Goal: Transaction & Acquisition: Purchase product/service

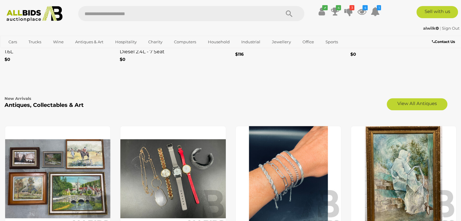
scroll to position [940, 0]
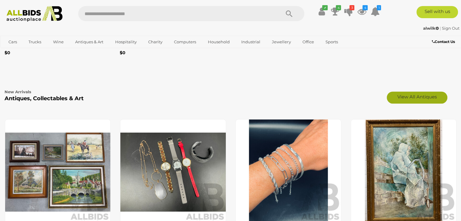
click at [424, 96] on link "View All Antiques" at bounding box center [417, 98] width 61 height 12
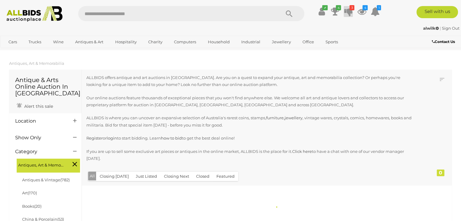
click at [350, 10] on icon "3" at bounding box center [352, 7] width 5 height 5
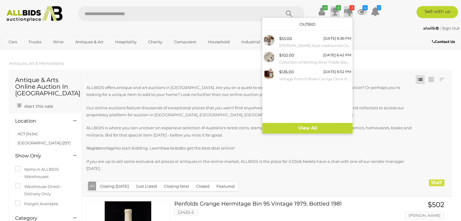
click at [336, 9] on icon "4" at bounding box center [338, 7] width 5 height 5
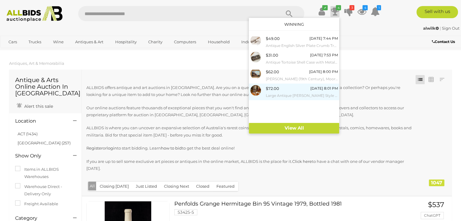
click at [256, 91] on img at bounding box center [256, 90] width 11 height 11
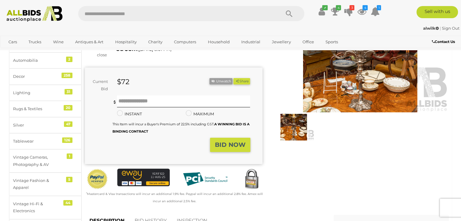
scroll to position [91, 0]
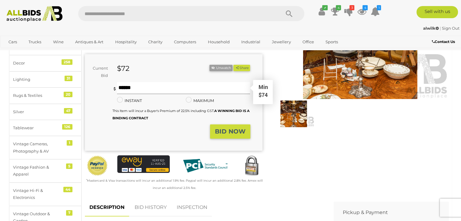
click at [161, 89] on input "text" at bounding box center [183, 88] width 133 height 12
type input "***"
click at [228, 133] on strong "BID NOW" at bounding box center [230, 131] width 31 height 7
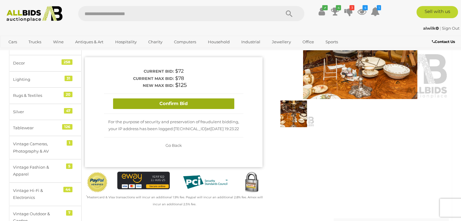
click at [189, 102] on button "Confirm Bid" at bounding box center [173, 104] width 121 height 11
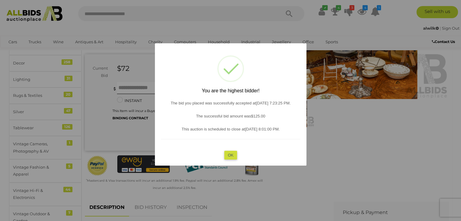
click at [229, 157] on button "OK" at bounding box center [230, 155] width 13 height 9
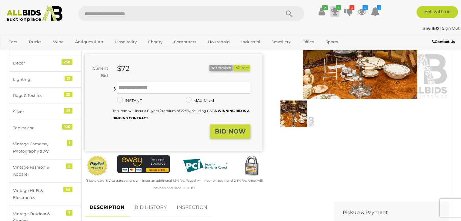
click at [337, 10] on icon at bounding box center [335, 11] width 8 height 11
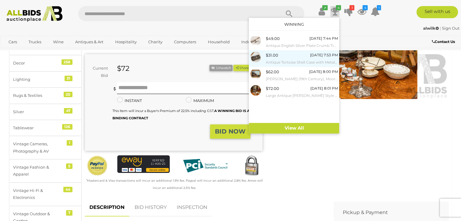
click at [256, 58] on img at bounding box center [256, 57] width 11 height 11
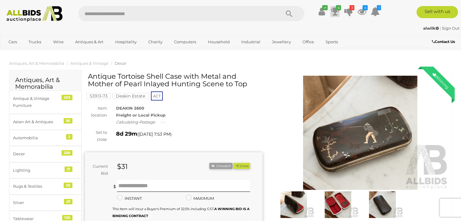
click at [336, 10] on icon "4" at bounding box center [338, 7] width 5 height 5
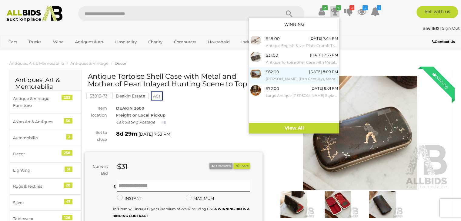
click at [255, 73] on img at bounding box center [256, 74] width 11 height 11
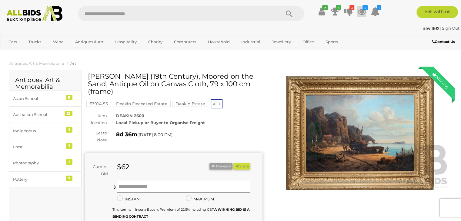
click at [362, 10] on icon at bounding box center [361, 11] width 9 height 11
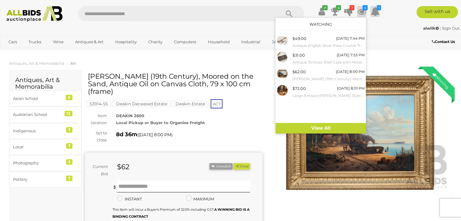
click at [376, 10] on icon at bounding box center [375, 11] width 9 height 11
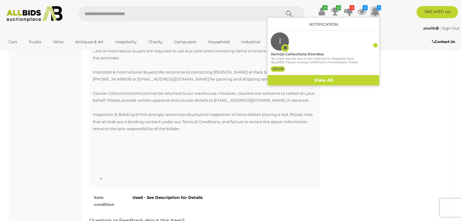
scroll to position [607, 0]
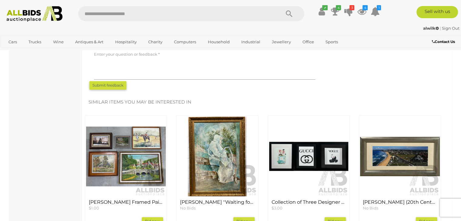
scroll to position [698, 0]
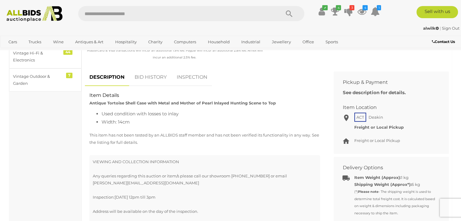
scroll to position [273, 0]
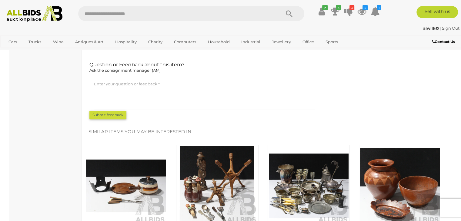
scroll to position [789, 0]
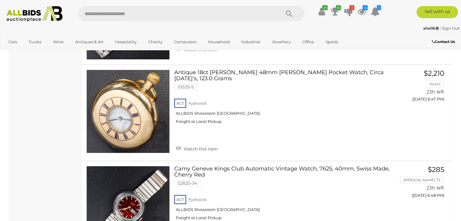
scroll to position [4732, 0]
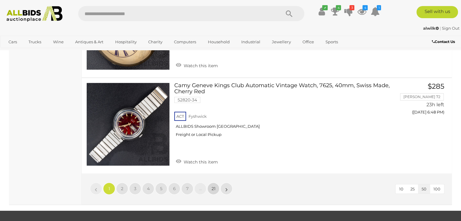
click at [213, 186] on span "21" at bounding box center [214, 188] width 4 height 5
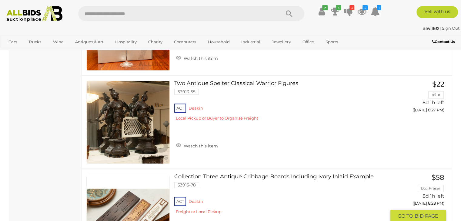
scroll to position [2957, 0]
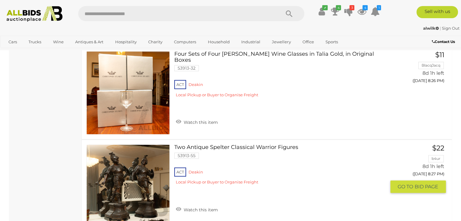
click at [119, 194] on img at bounding box center [128, 186] width 83 height 83
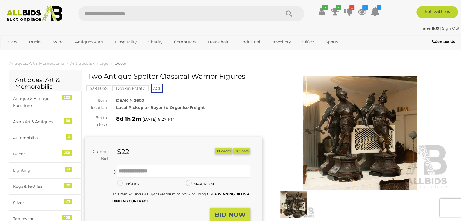
click at [344, 170] on img at bounding box center [361, 133] width 178 height 114
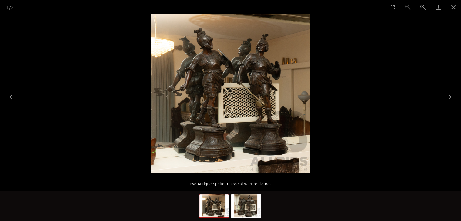
scroll to position [182, 0]
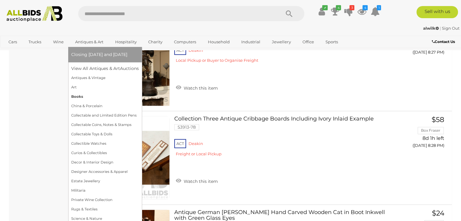
scroll to position [3119, 0]
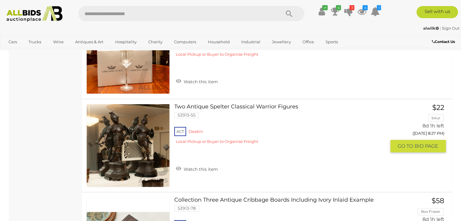
click at [131, 146] on link at bounding box center [127, 145] width 83 height 83
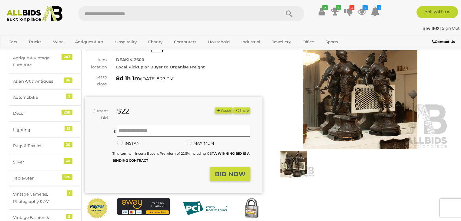
scroll to position [30, 0]
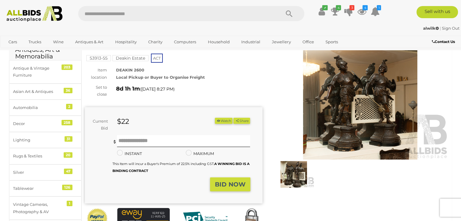
click at [340, 102] on img at bounding box center [361, 103] width 178 height 114
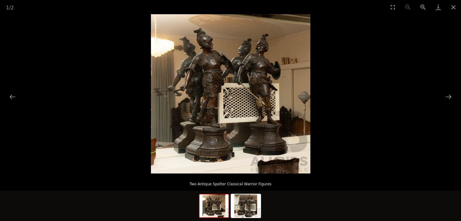
scroll to position [91, 0]
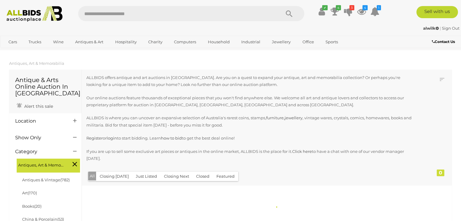
scroll to position [726, 0]
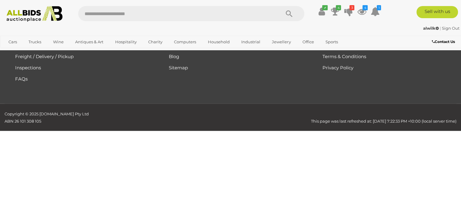
drag, startPoint x: 224, startPoint y: 218, endPoint x: 224, endPoint y: 210, distance: 7.9
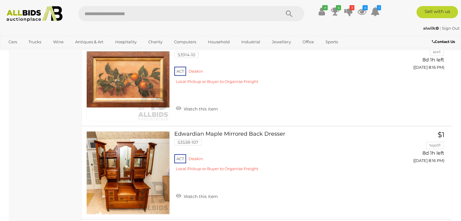
scroll to position [2964, 0]
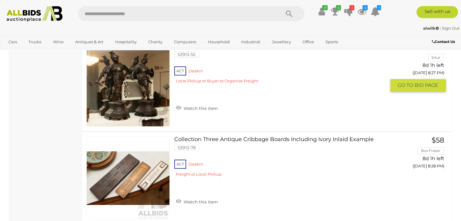
click at [416, 80] on link "$22 b4ur 8d 1h left (19/08/2025 8:27 PM) GO TO BID PAGE" at bounding box center [420, 67] width 51 height 49
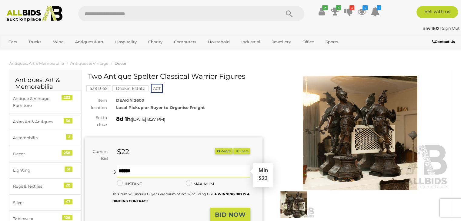
click at [159, 170] on input "text" at bounding box center [183, 172] width 133 height 12
type input "**"
click at [226, 213] on strong "BID NOW" at bounding box center [230, 214] width 31 height 7
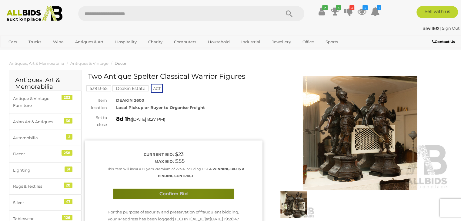
click at [200, 195] on button "Confirm Bid" at bounding box center [173, 194] width 121 height 11
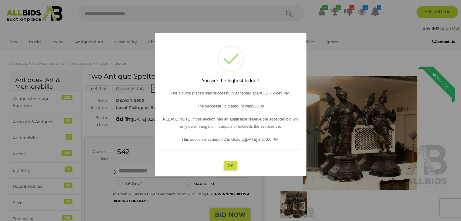
click at [228, 167] on button "OK" at bounding box center [230, 165] width 13 height 9
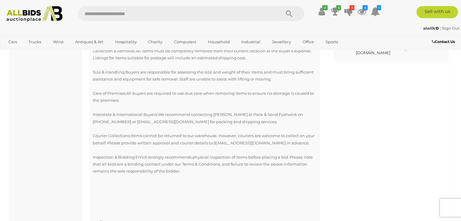
scroll to position [489, 0]
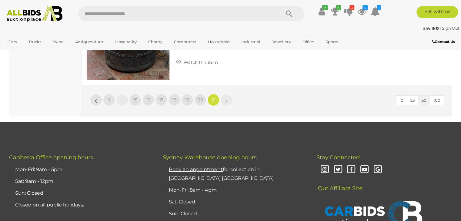
scroll to position [4420, 0]
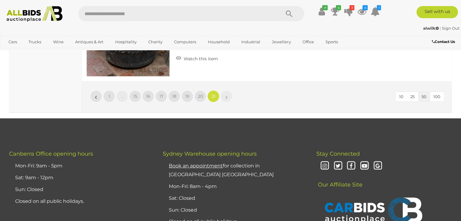
scroll to position [135, 0]
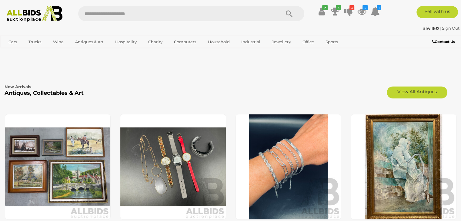
scroll to position [940, 0]
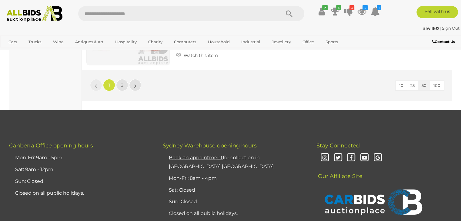
scroll to position [4763, 0]
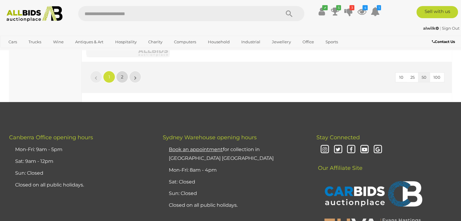
click at [120, 71] on link "2" at bounding box center [122, 77] width 12 height 12
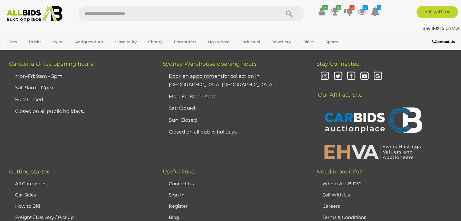
scroll to position [1244, 0]
